Goal: Task Accomplishment & Management: Manage account settings

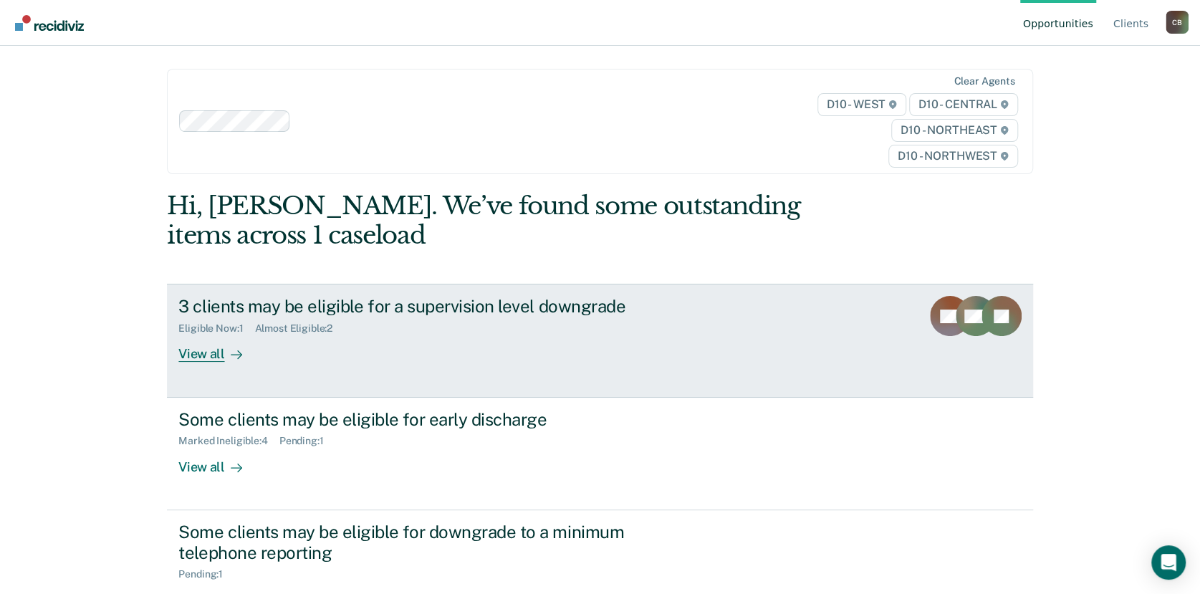
click at [203, 355] on div "View all" at bounding box center [218, 348] width 80 height 28
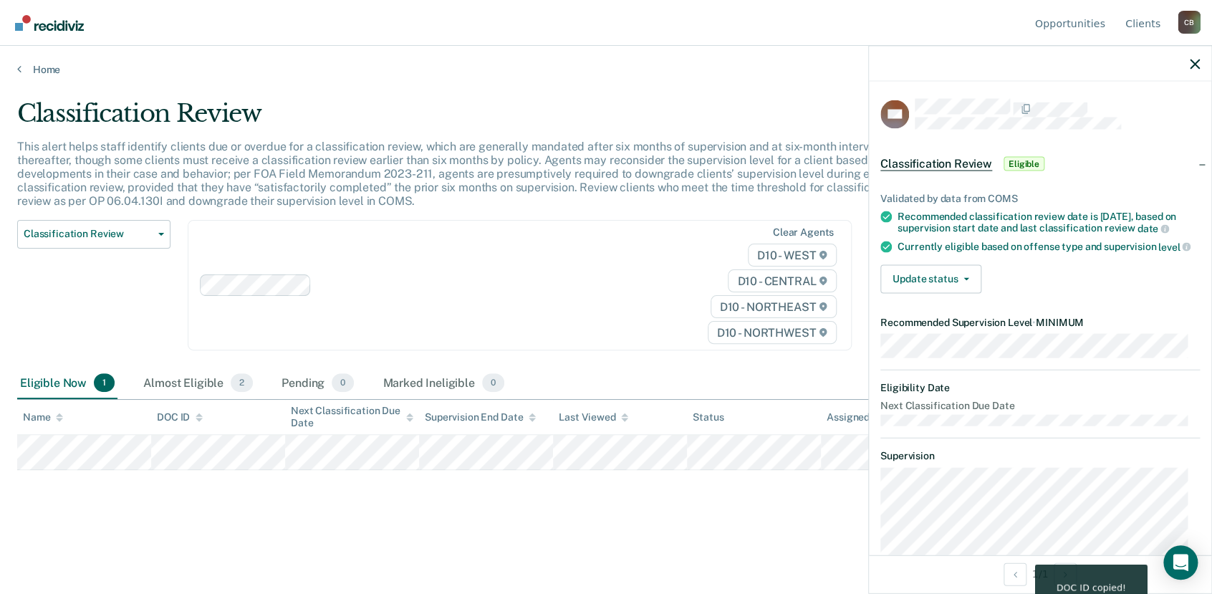
click at [100, 374] on span "1" at bounding box center [104, 382] width 21 height 19
click at [966, 290] on button "Update status" at bounding box center [930, 278] width 101 height 29
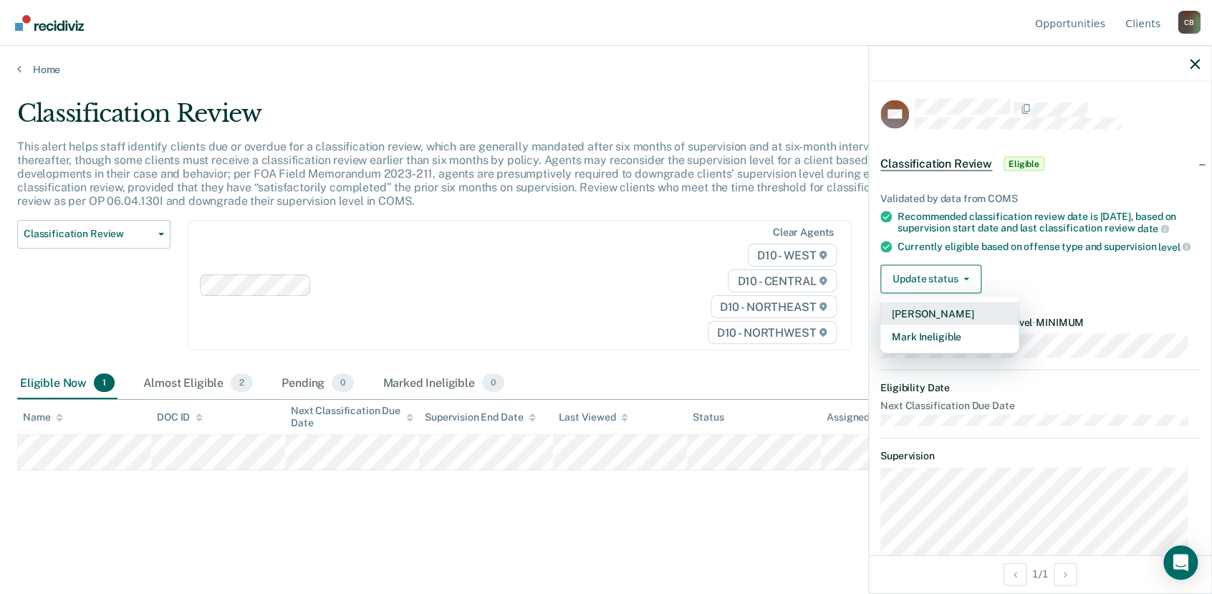
drag, startPoint x: 928, startPoint y: 341, endPoint x: 871, endPoint y: 299, distance: 70.2
click at [871, 300] on div "Validated by data from COMS Recommended classification review date is [DATE], b…" at bounding box center [1040, 236] width 342 height 135
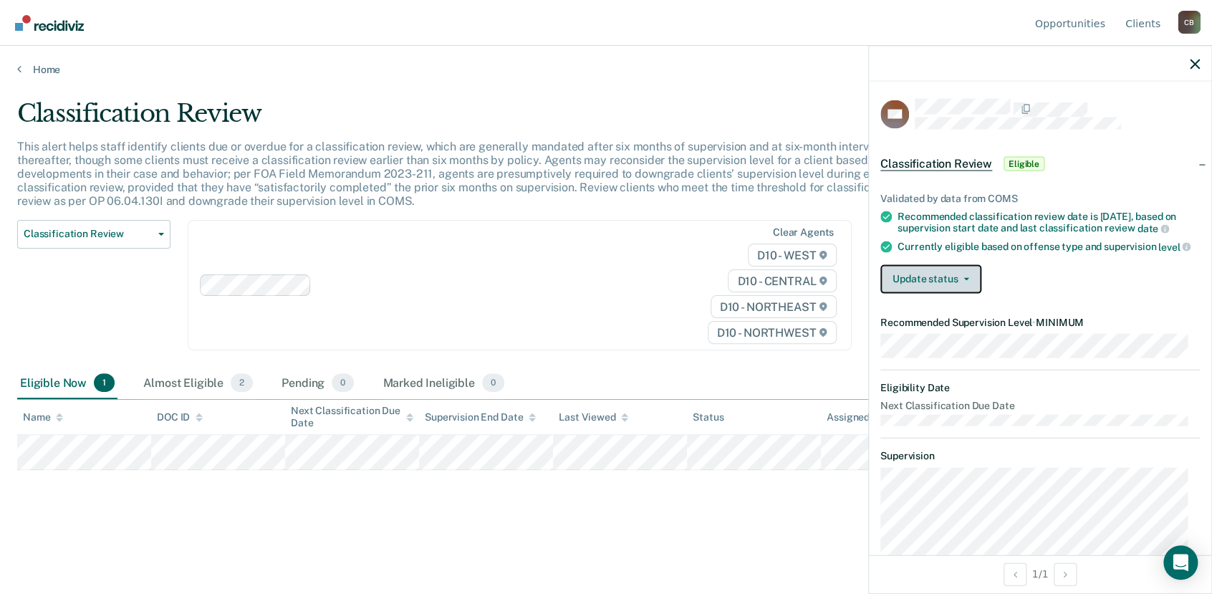
click at [965, 280] on icon "button" at bounding box center [966, 278] width 6 height 3
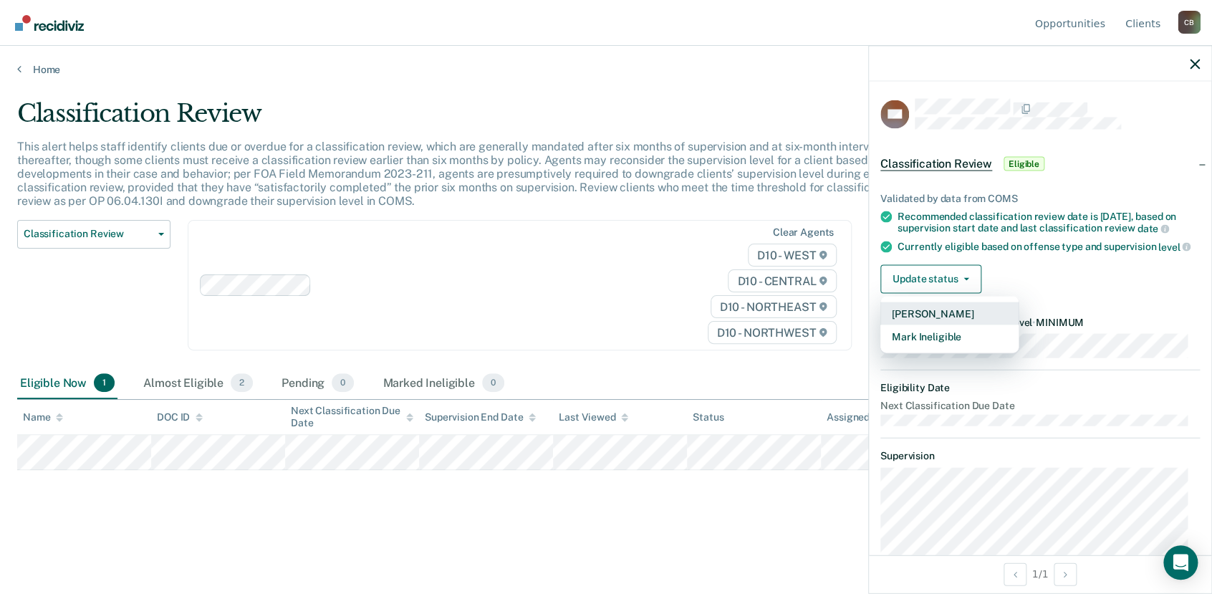
click at [930, 322] on button "[PERSON_NAME]" at bounding box center [949, 313] width 138 height 23
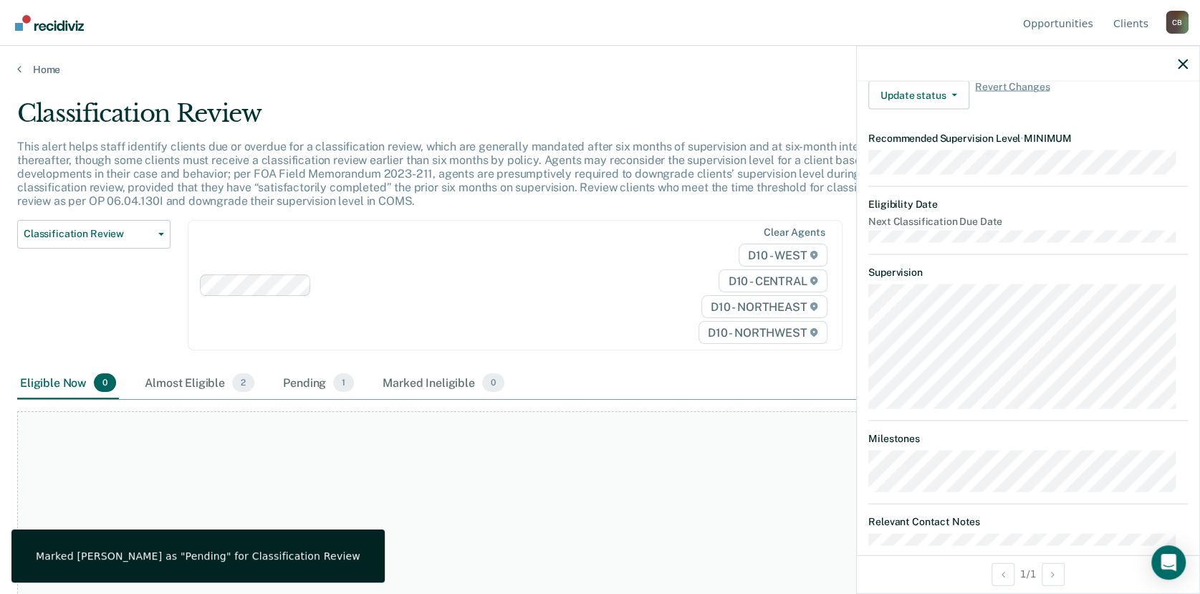
scroll to position [281, 0]
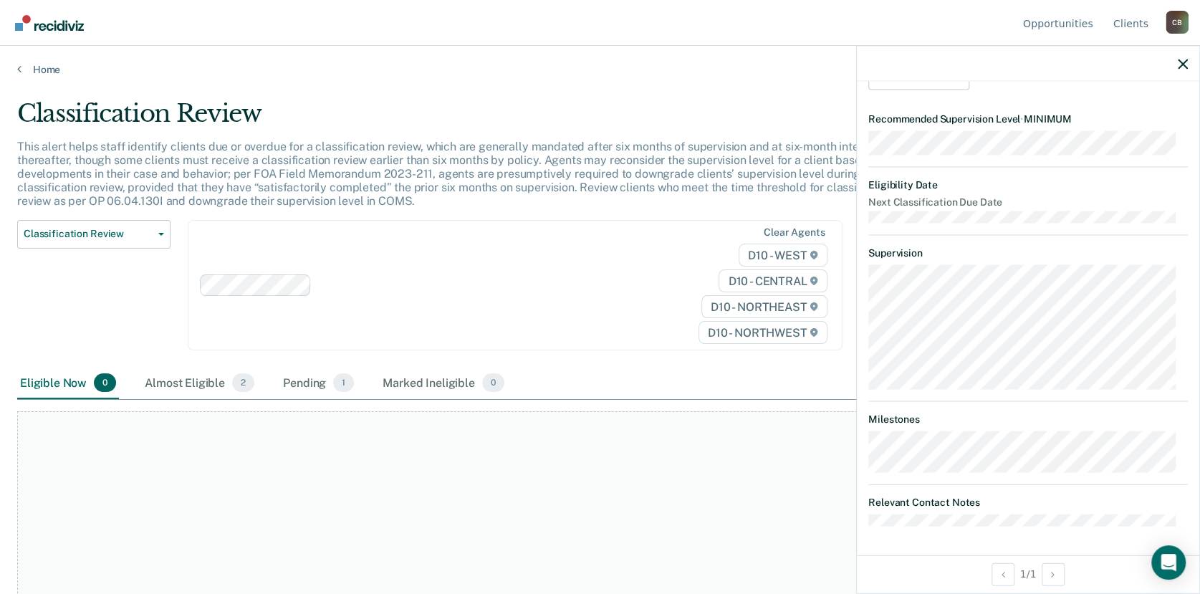
click at [17, 106] on div "Classification Review" at bounding box center [467, 119] width 900 height 41
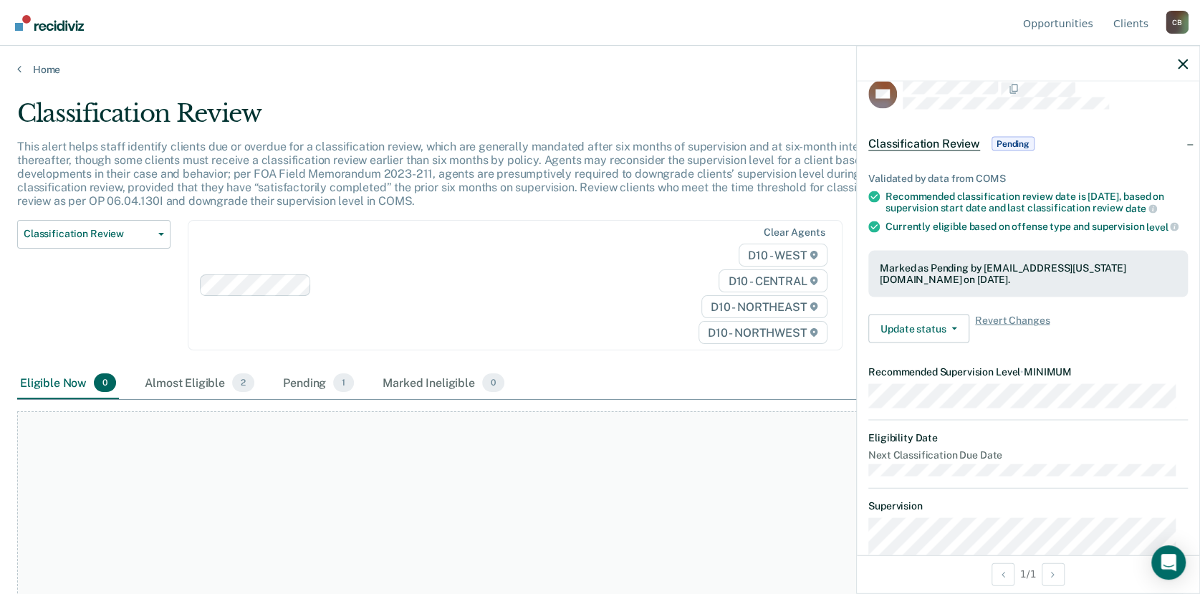
scroll to position [0, 0]
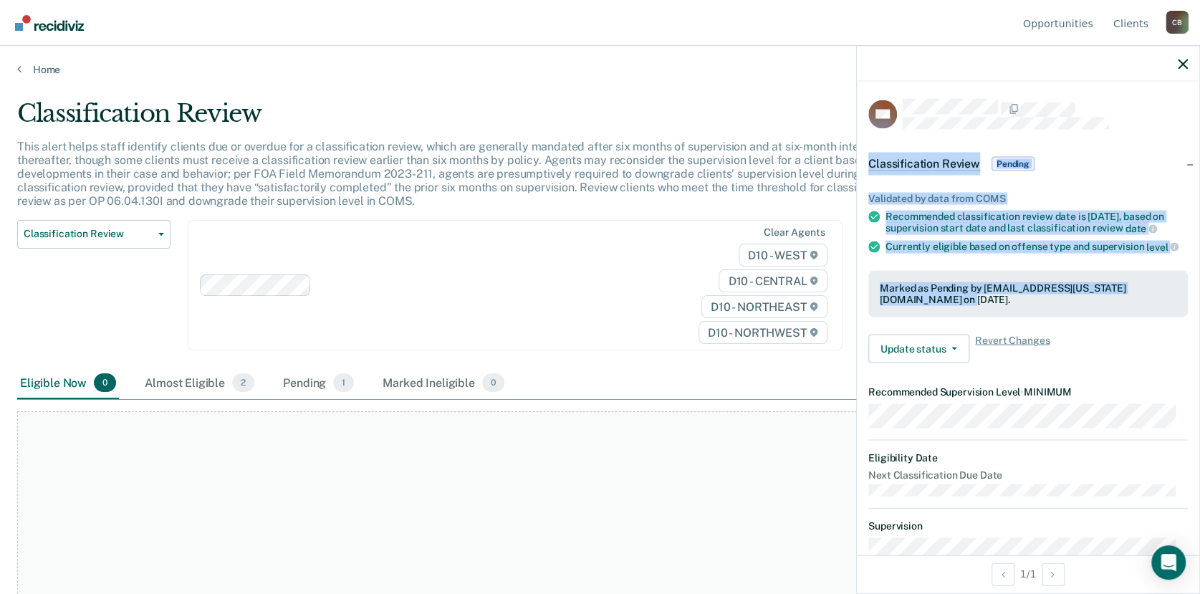
drag, startPoint x: 870, startPoint y: 153, endPoint x: 1003, endPoint y: 305, distance: 202.5
click at [1003, 305] on div "Classification Review Pending Validated by data from COMS Recommended classific…" at bounding box center [1028, 256] width 342 height 233
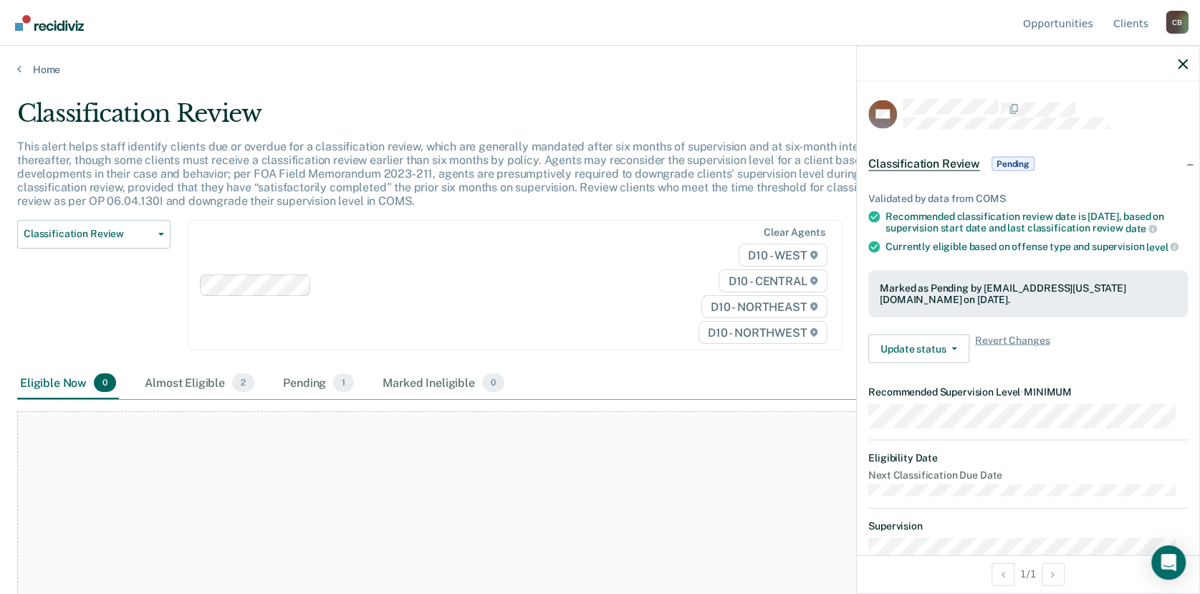
click at [1140, 357] on div "Update status Revert from Pending Mark Ineligible Revert Changes" at bounding box center [1027, 348] width 319 height 29
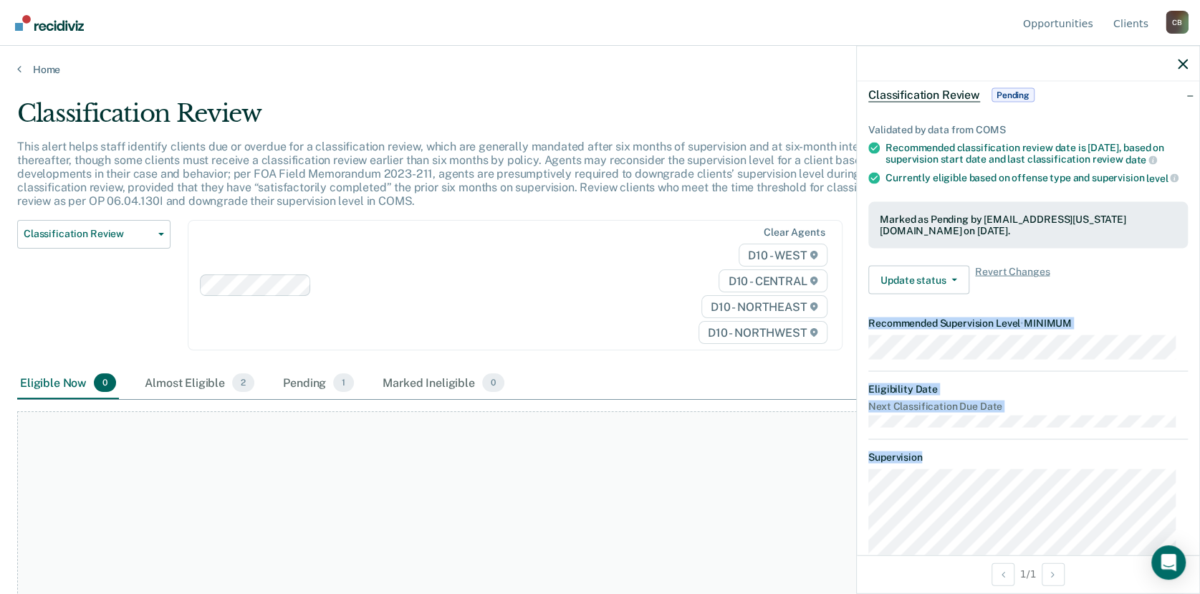
scroll to position [88, 0]
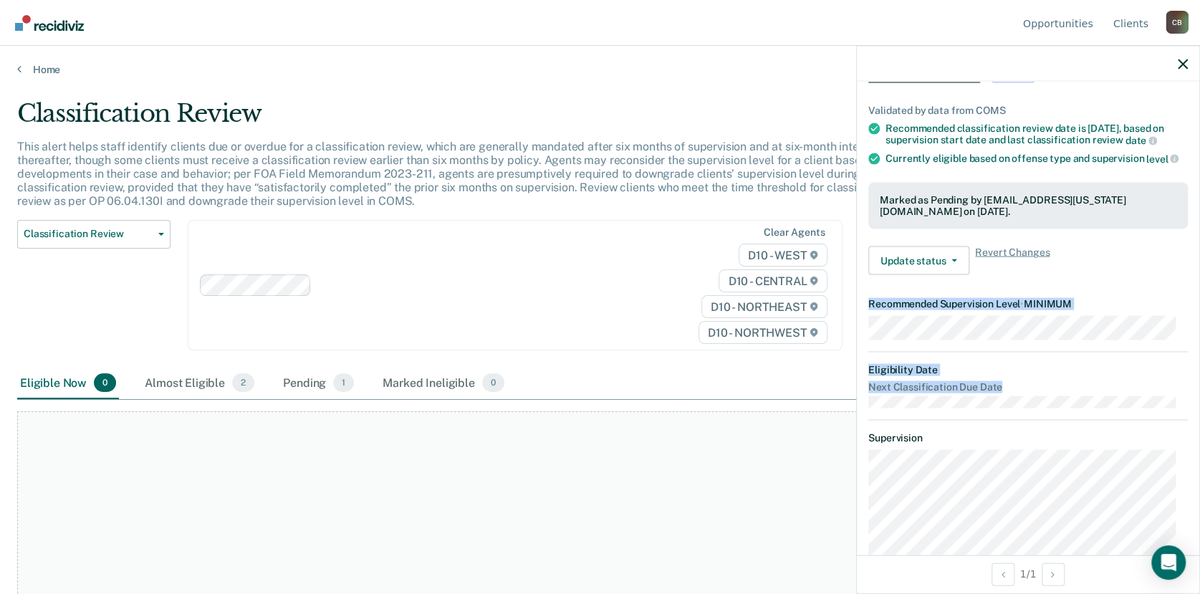
click at [1016, 407] on article "ML Classification Review Pending Validated by data from COMS Recommended classi…" at bounding box center [1027, 361] width 319 height 700
copy article "Recommended Supervision Level • MINIMUM Eligibility Date Next Classification Du…"
click at [39, 67] on link "Home" at bounding box center [599, 69] width 1165 height 13
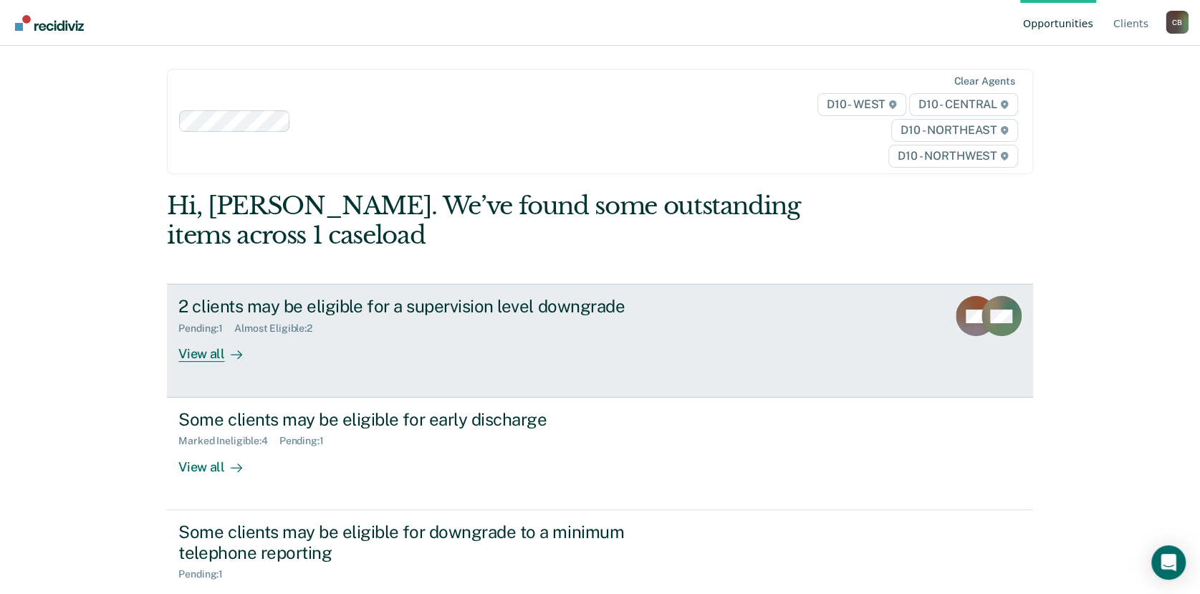
click at [206, 355] on div "View all" at bounding box center [218, 348] width 80 height 28
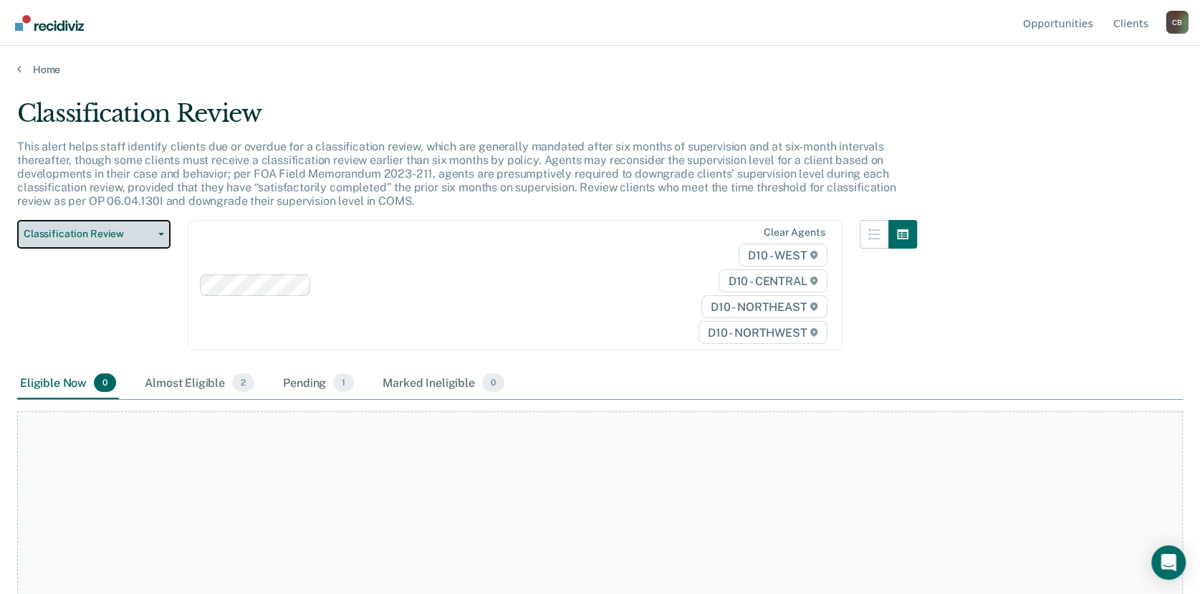
click at [158, 234] on icon "button" at bounding box center [161, 234] width 6 height 3
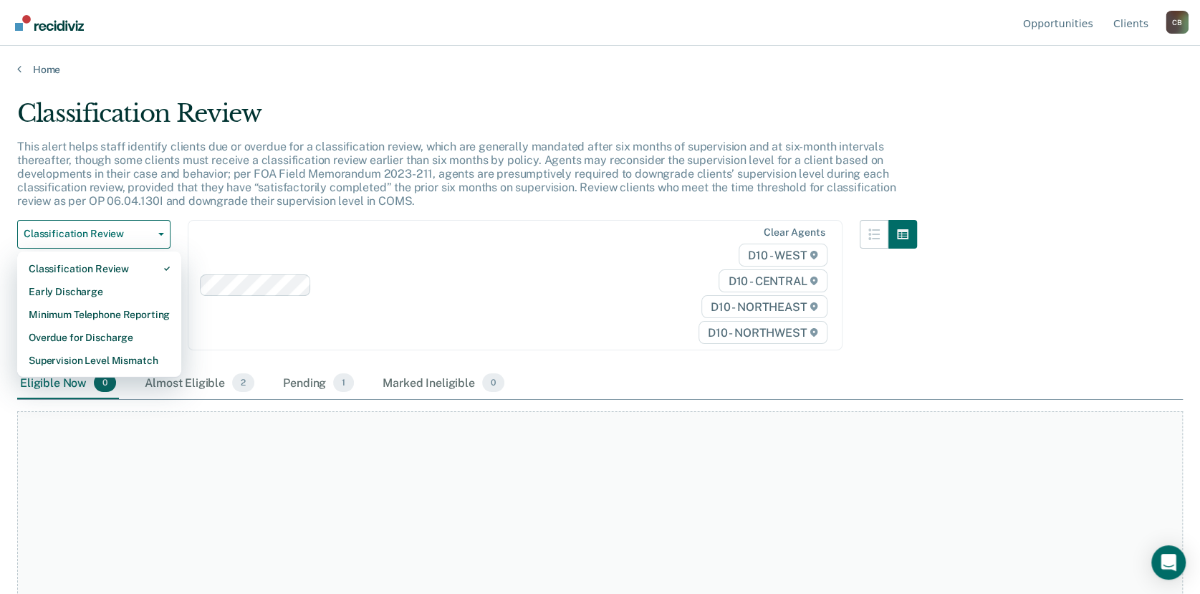
click at [229, 205] on p "This alert helps staff identify clients due or overdue for a classification rev…" at bounding box center [456, 174] width 878 height 69
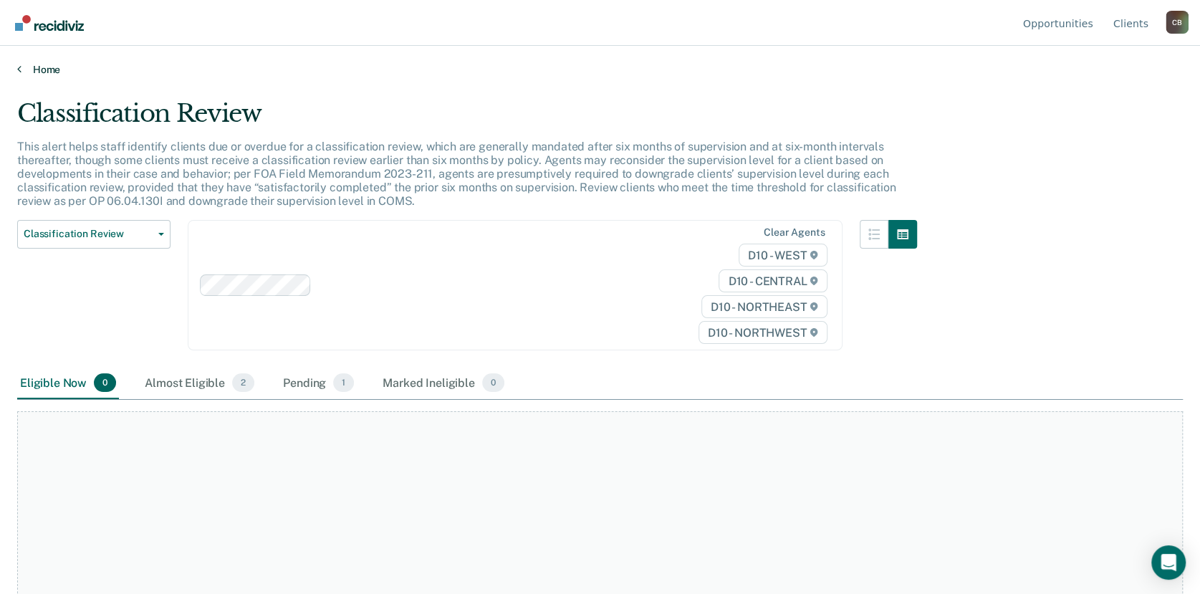
click at [30, 72] on link "Home" at bounding box center [599, 69] width 1165 height 13
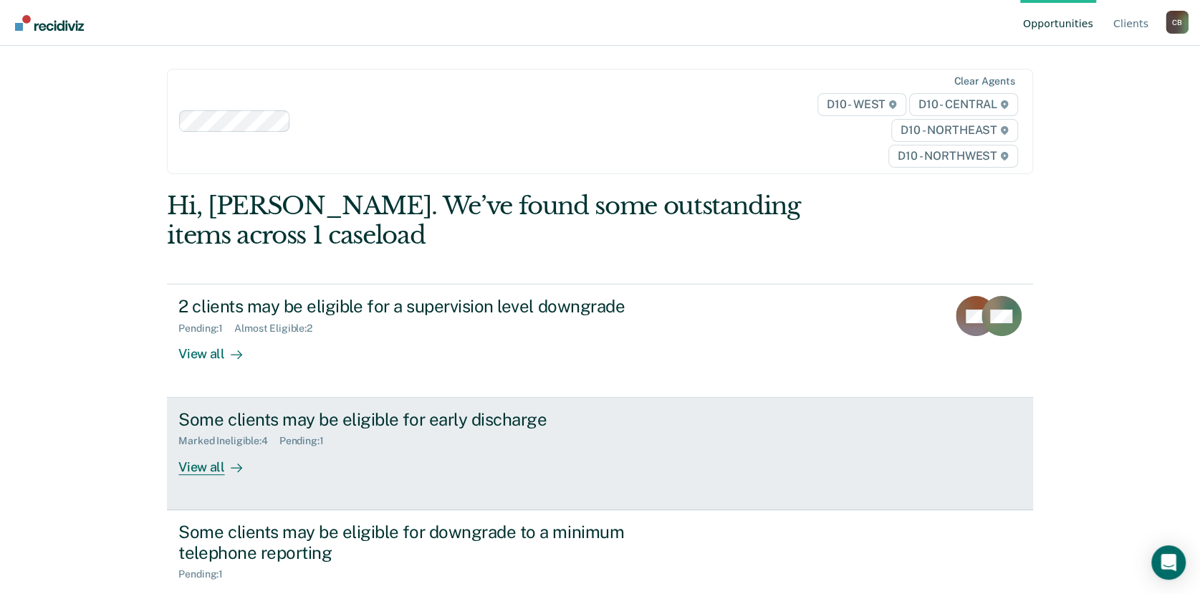
click at [213, 468] on div "View all" at bounding box center [218, 461] width 80 height 28
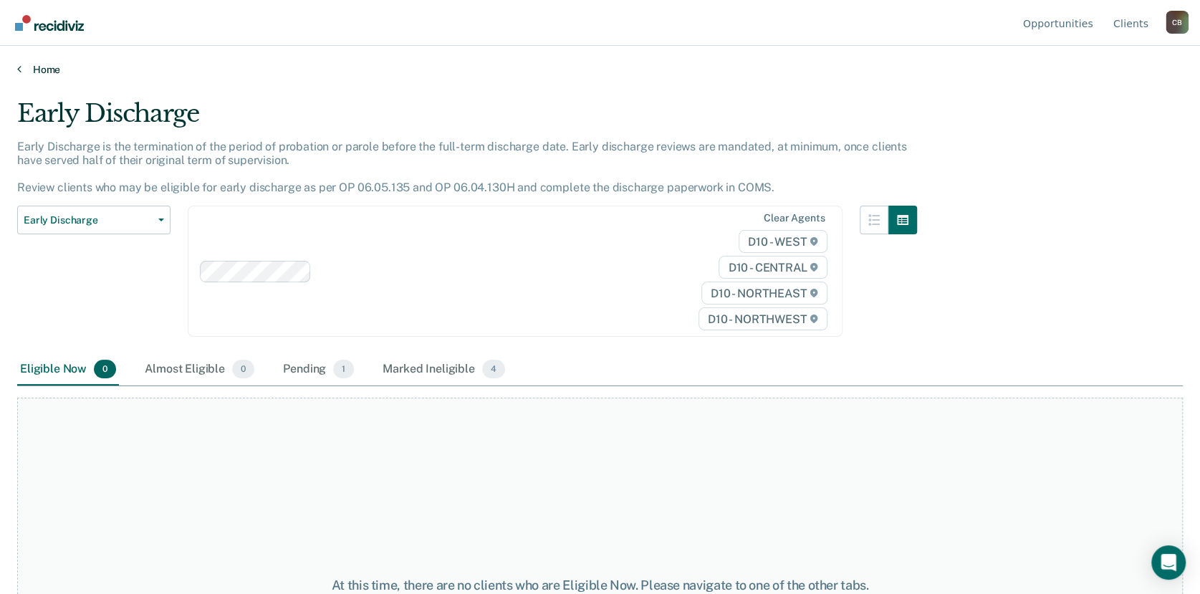
click at [37, 70] on link "Home" at bounding box center [599, 69] width 1165 height 13
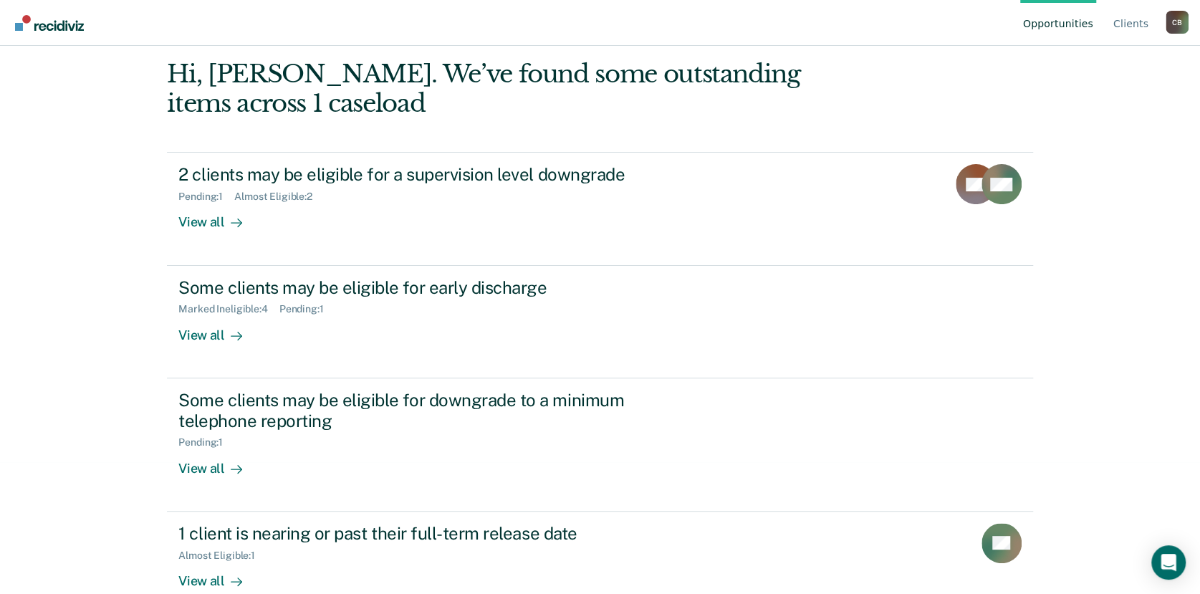
scroll to position [160, 0]
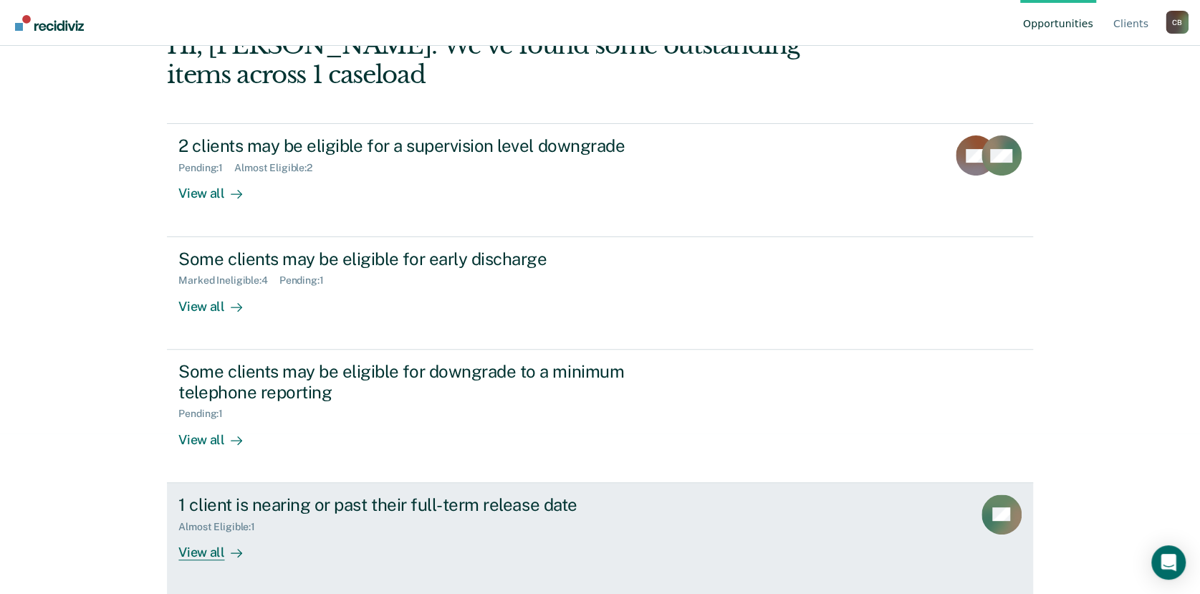
click at [216, 548] on div "View all" at bounding box center [218, 546] width 80 height 28
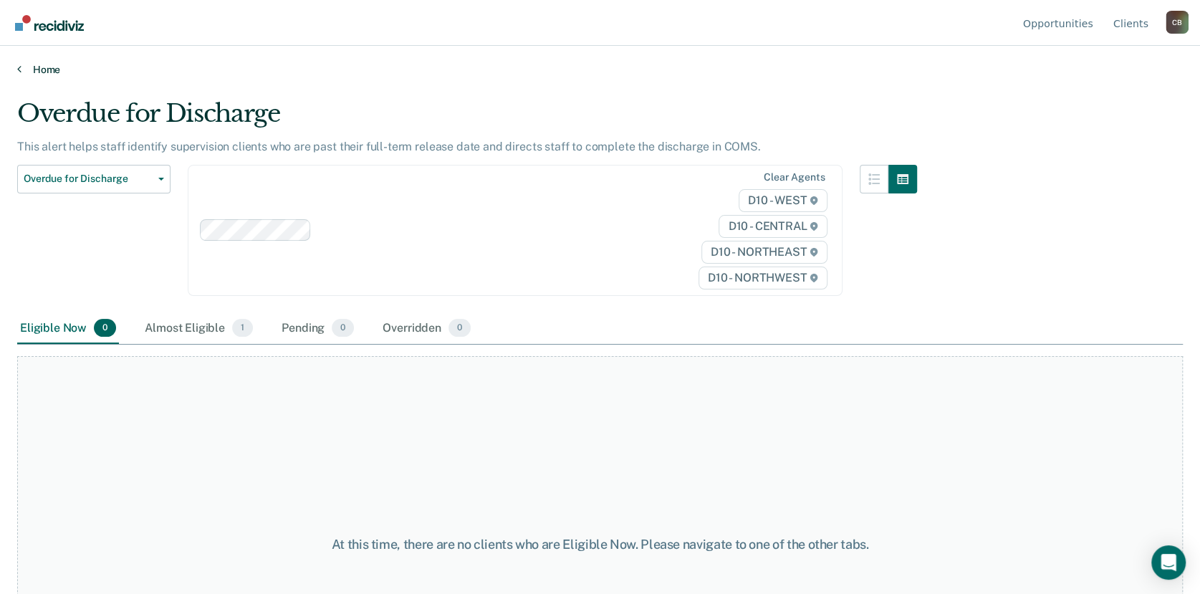
click at [53, 67] on link "Home" at bounding box center [599, 69] width 1165 height 13
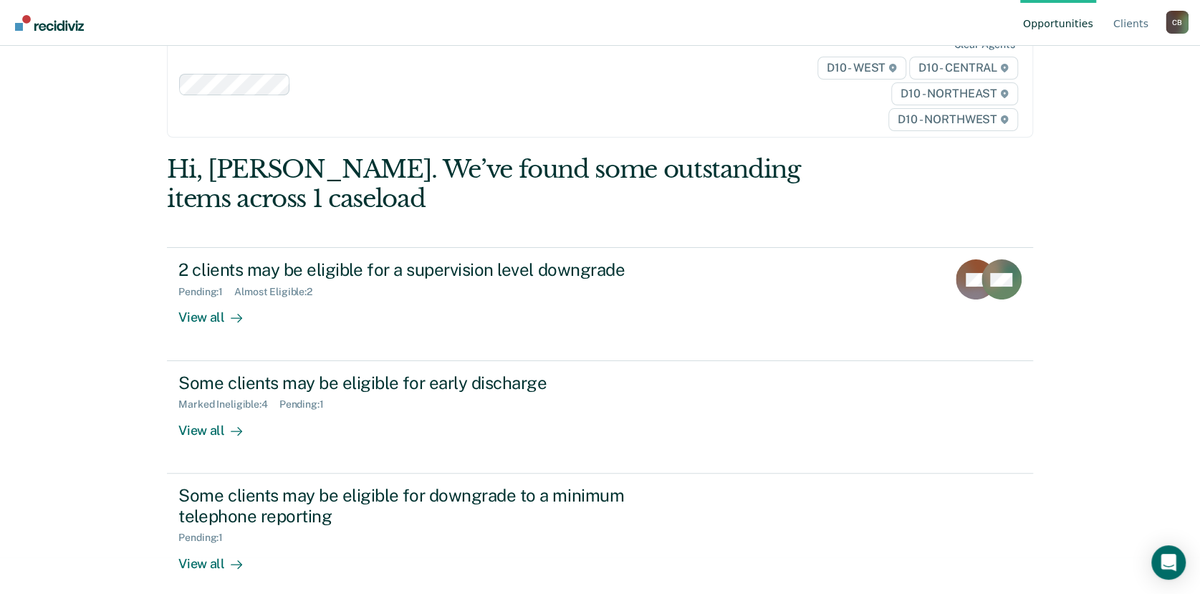
scroll to position [160, 0]
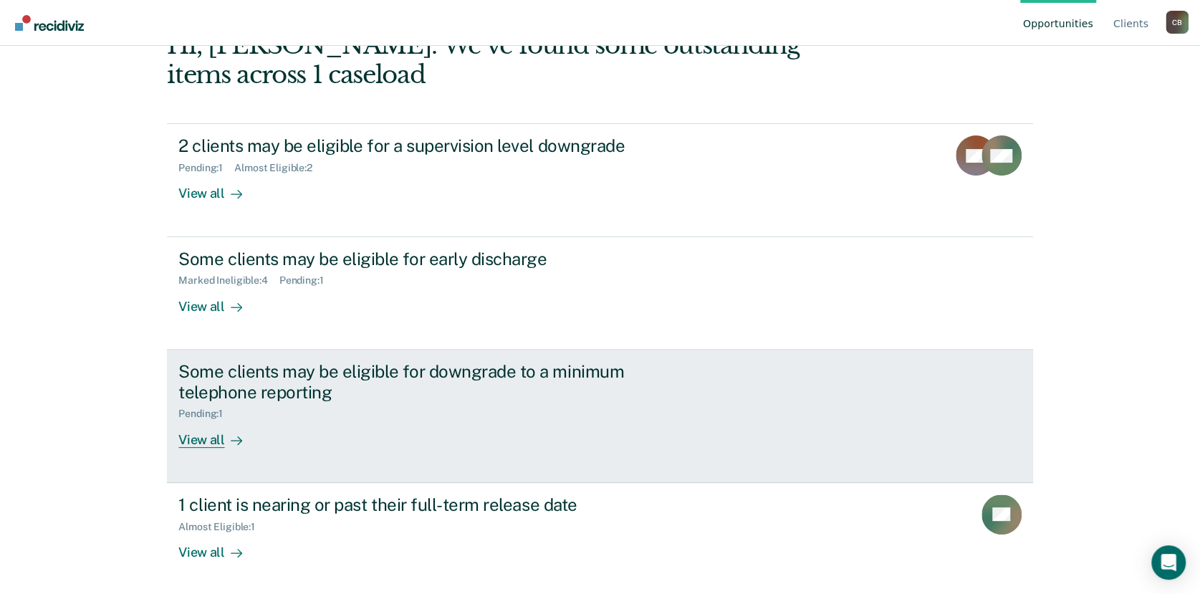
click at [206, 435] on div "View all" at bounding box center [218, 434] width 80 height 28
